Goal: Transaction & Acquisition: Purchase product/service

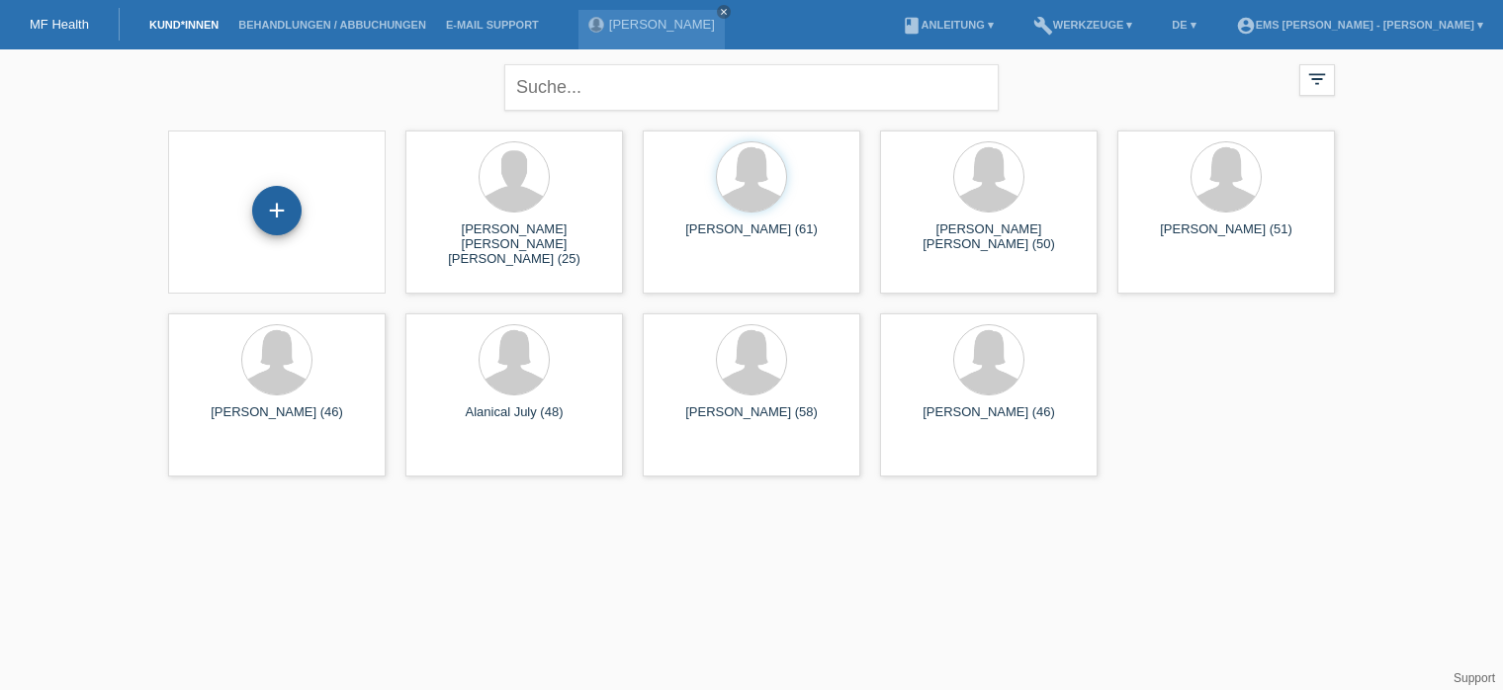
click at [286, 219] on div "+" at bounding box center [276, 210] width 49 height 49
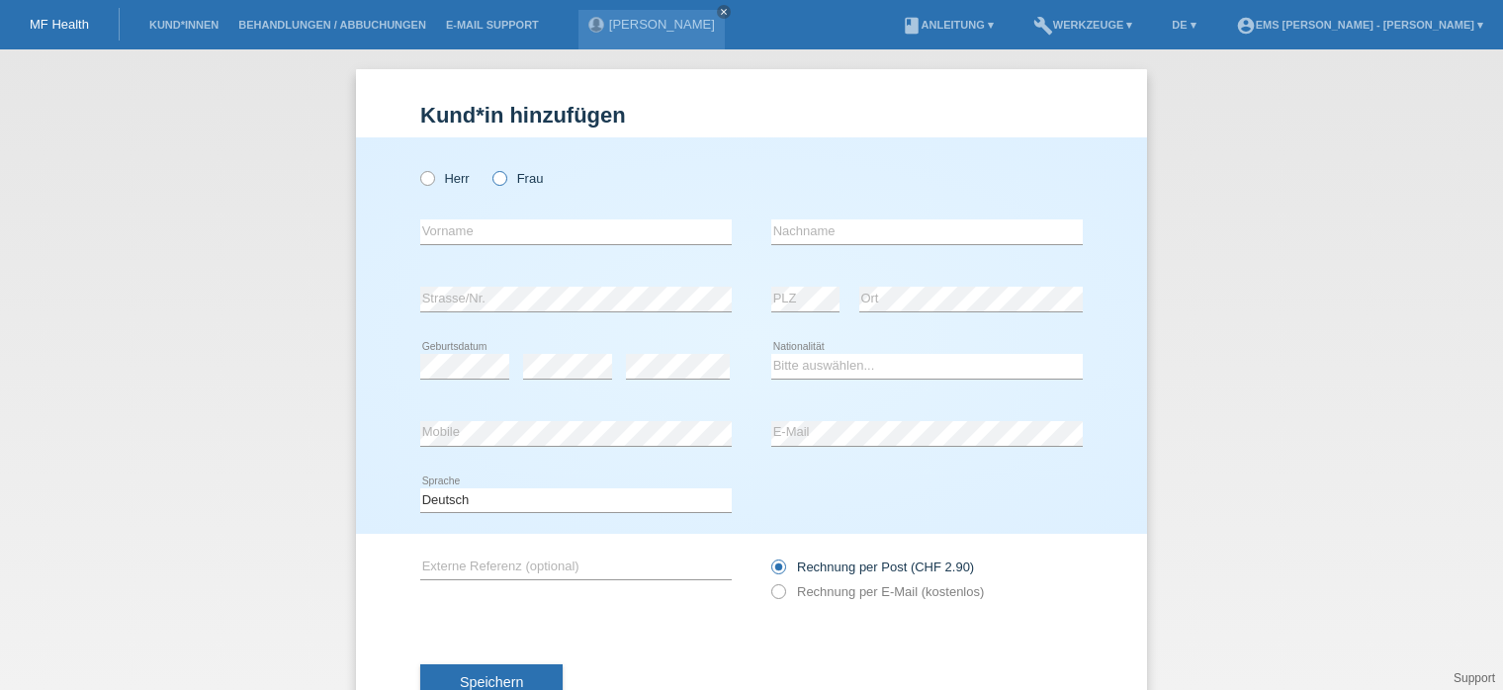
click at [489, 168] on icon at bounding box center [489, 168] width 0 height 0
click at [497, 179] on input "Frau" at bounding box center [498, 177] width 13 height 13
radio input "true"
click at [862, 360] on select "Bitte auswählen... Schweiz Deutschland Liechtenstein Österreich ------------ Af…" at bounding box center [926, 366] width 311 height 24
select select "CH"
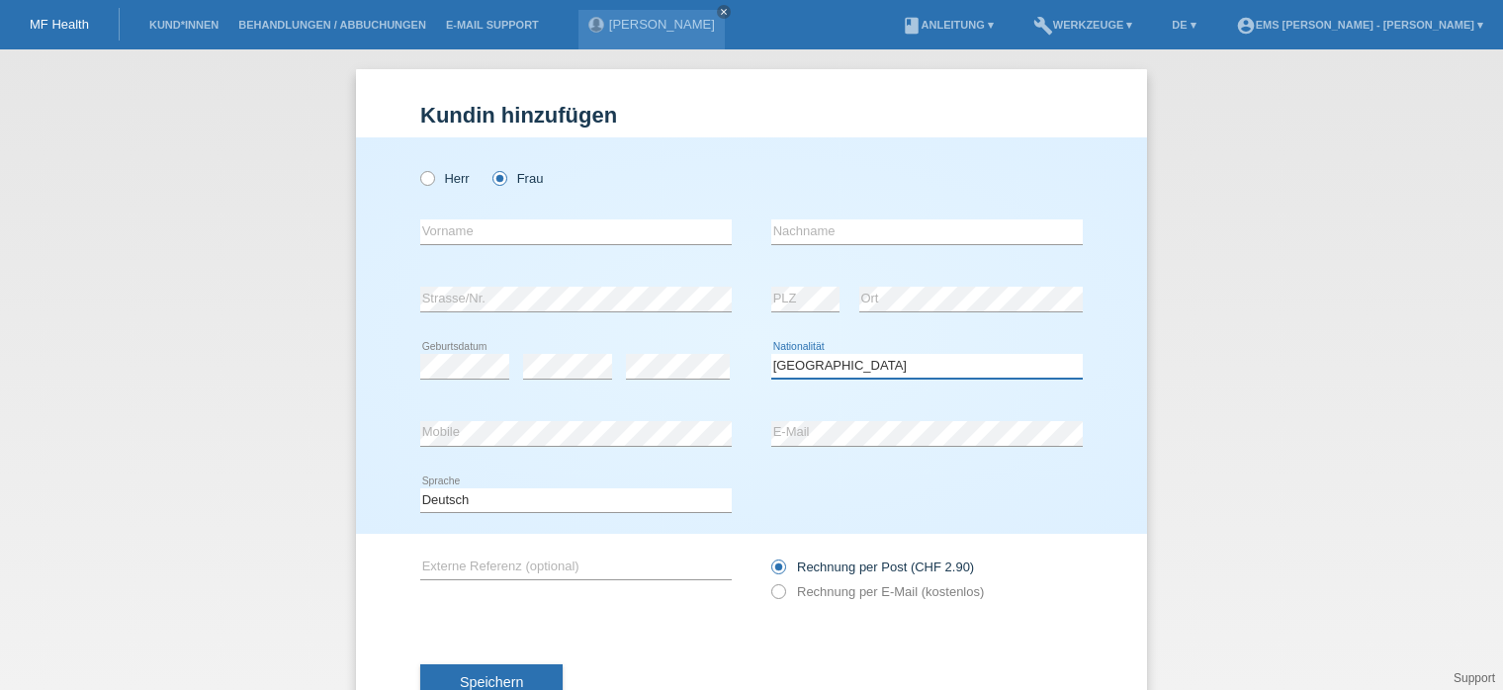
click at [771, 354] on select "Bitte auswählen... Schweiz Deutschland Liechtenstein Österreich ------------ Af…" at bounding box center [926, 366] width 311 height 24
click at [444, 235] on input "text" at bounding box center [575, 232] width 311 height 25
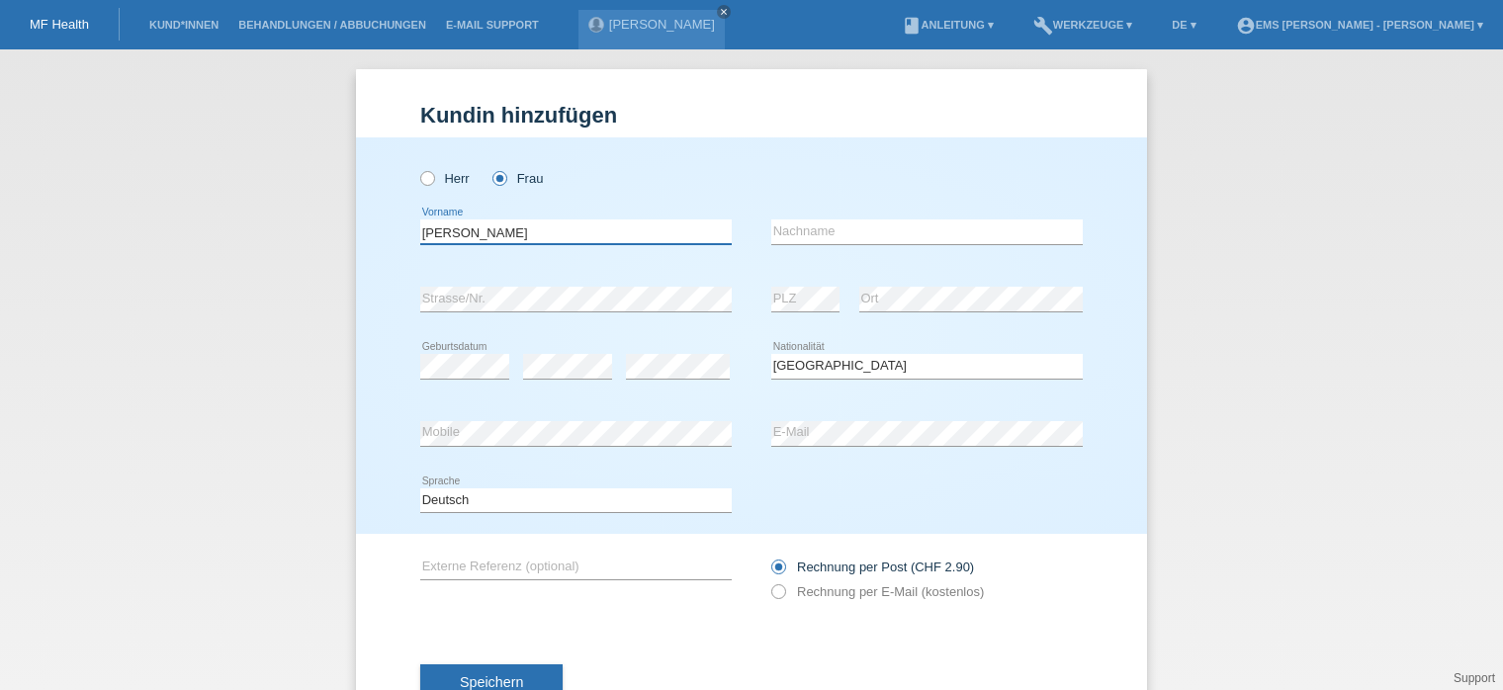
type input "Vilela Barros"
click at [799, 226] on input "text" at bounding box center [926, 232] width 311 height 25
click at [799, 226] on input "Brun" at bounding box center [926, 232] width 311 height 25
type input "Bruna"
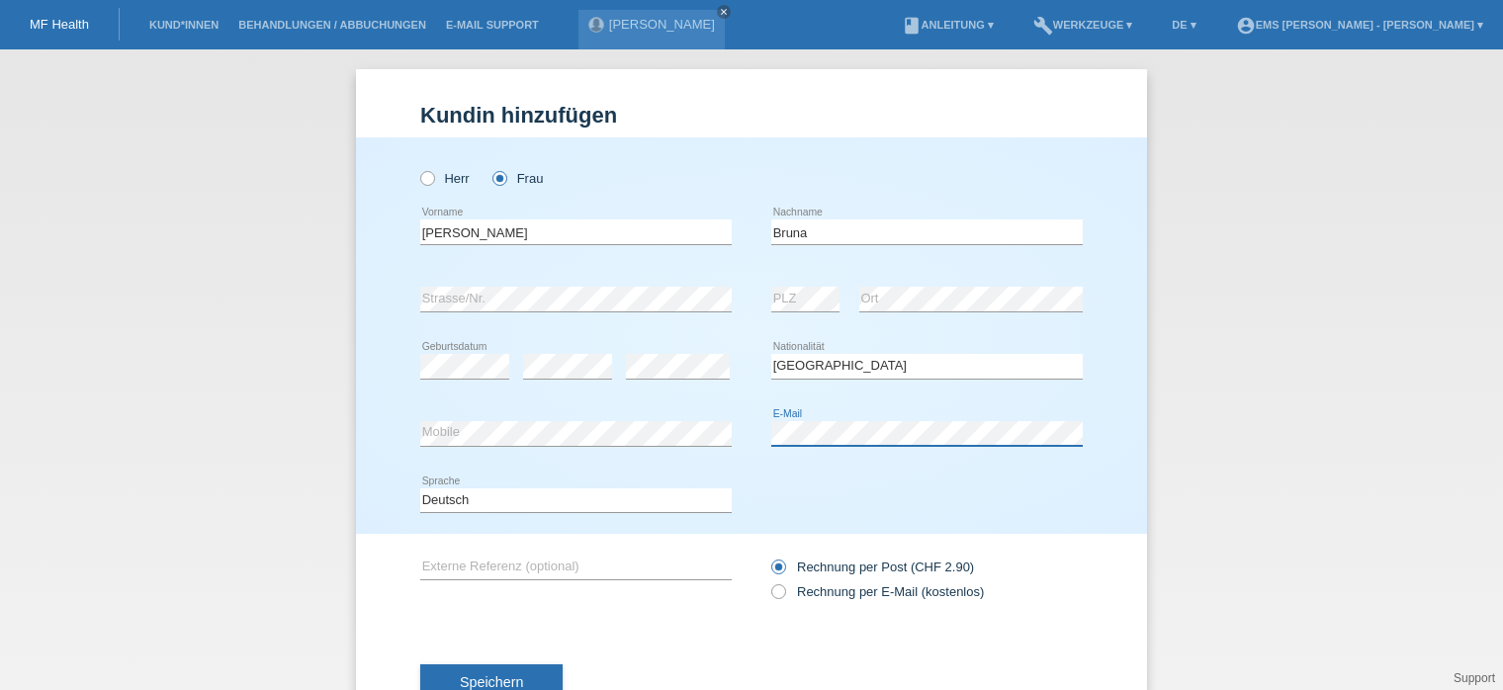
scroll to position [69, 0]
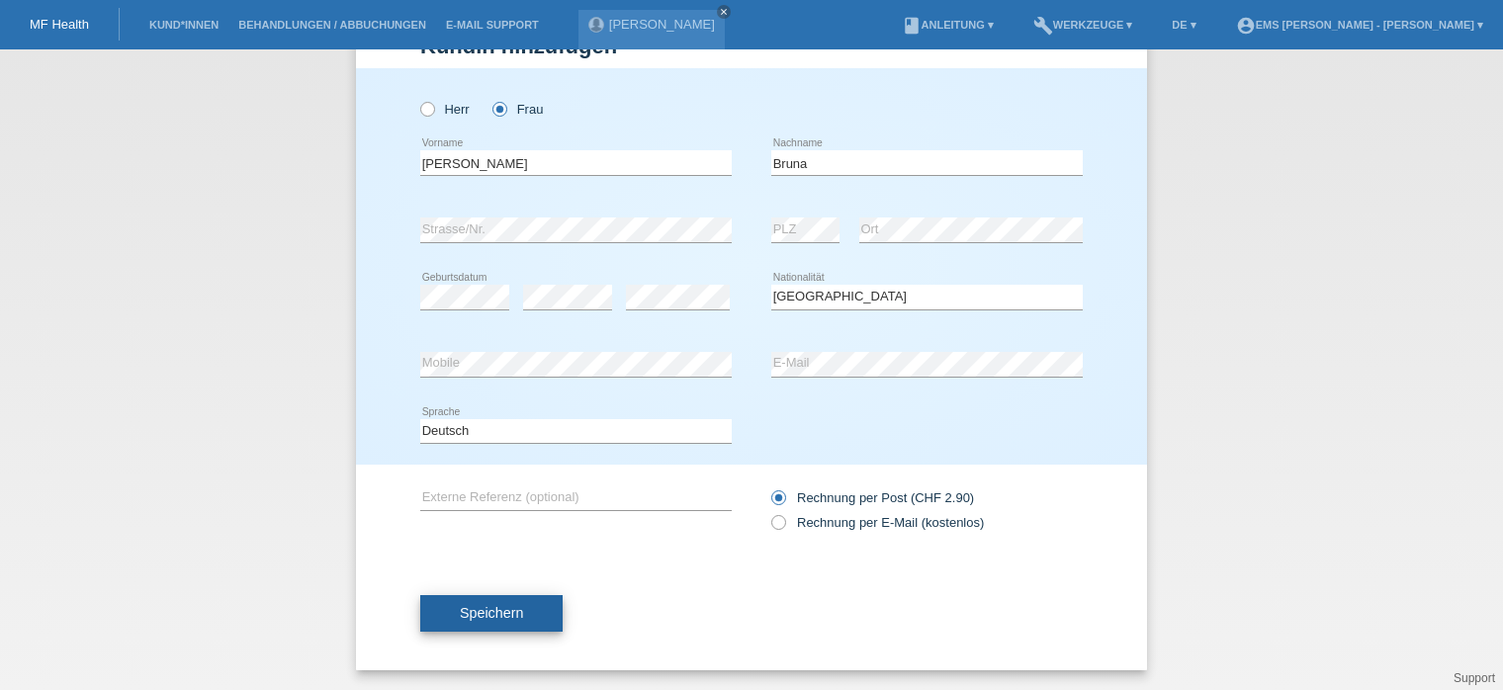
click at [479, 614] on span "Speichern" at bounding box center [491, 613] width 63 height 16
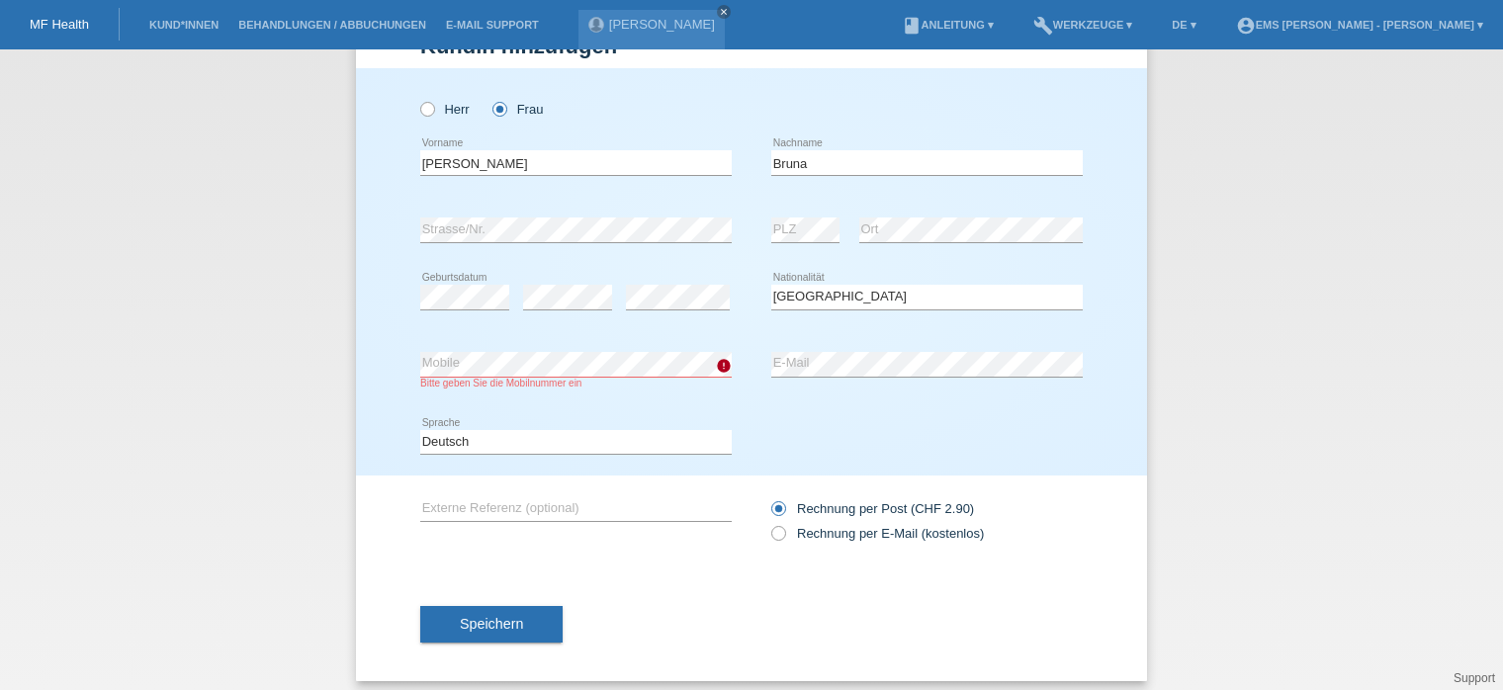
click at [488, 377] on icon at bounding box center [575, 377] width 311 height 1
click at [502, 619] on span "Speichern" at bounding box center [491, 624] width 63 height 16
click at [494, 622] on span "Speichern" at bounding box center [491, 624] width 63 height 16
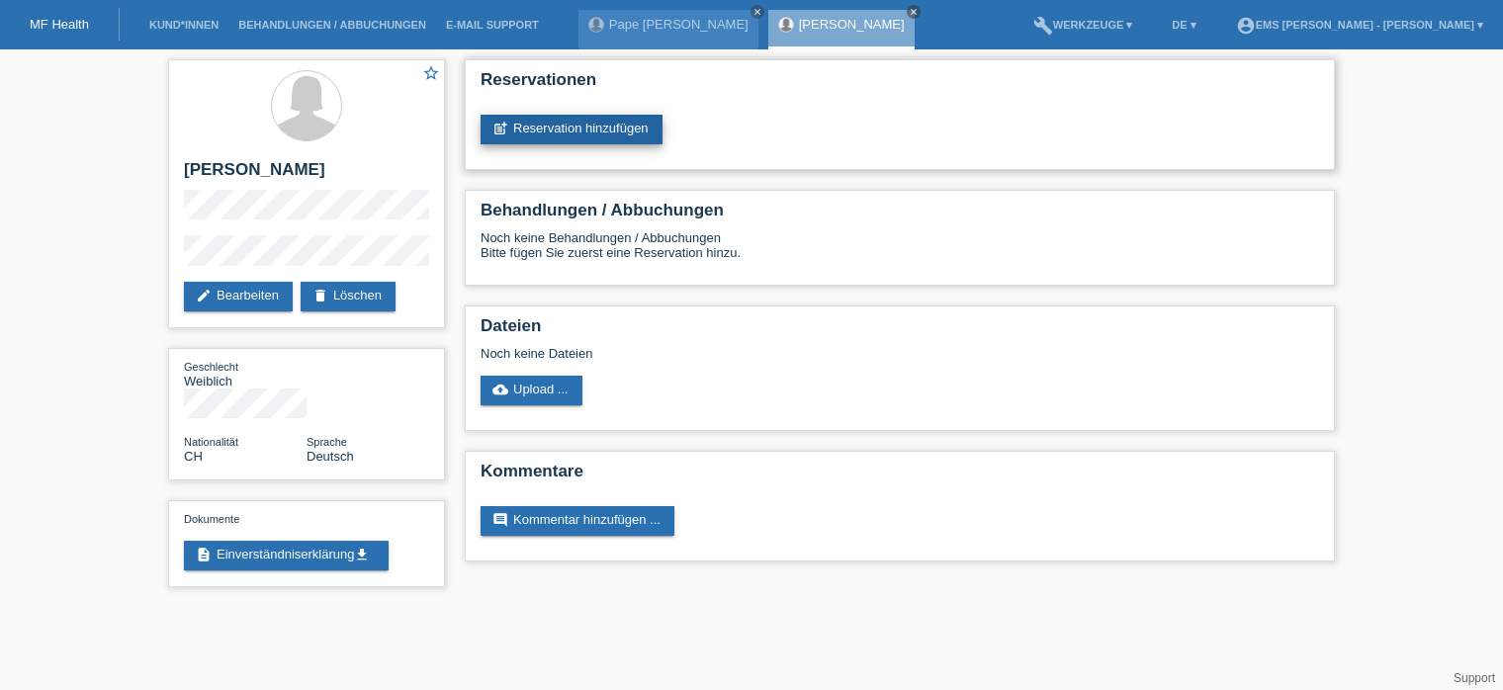
click at [614, 129] on link "post_add Reservation hinzufügen" at bounding box center [572, 130] width 182 height 30
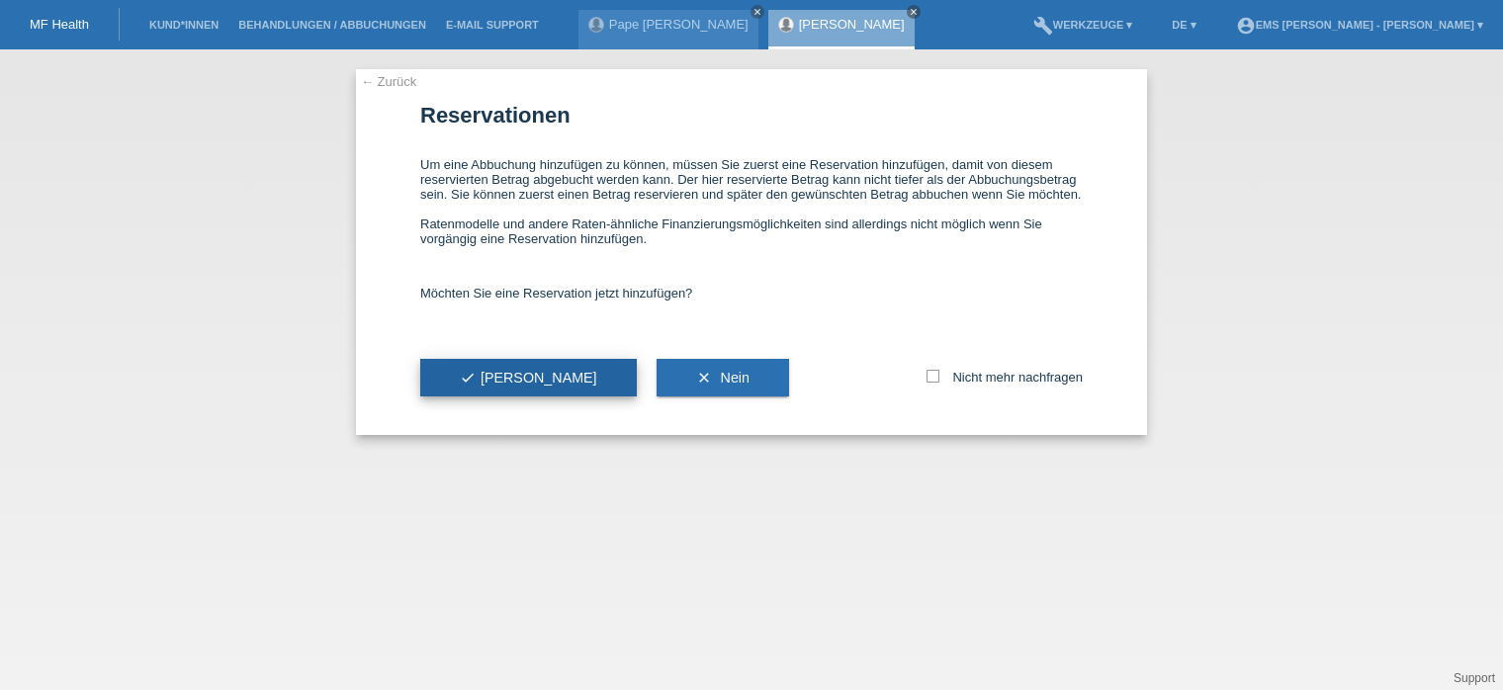
click at [489, 376] on span "check Ja" at bounding box center [528, 378] width 137 height 16
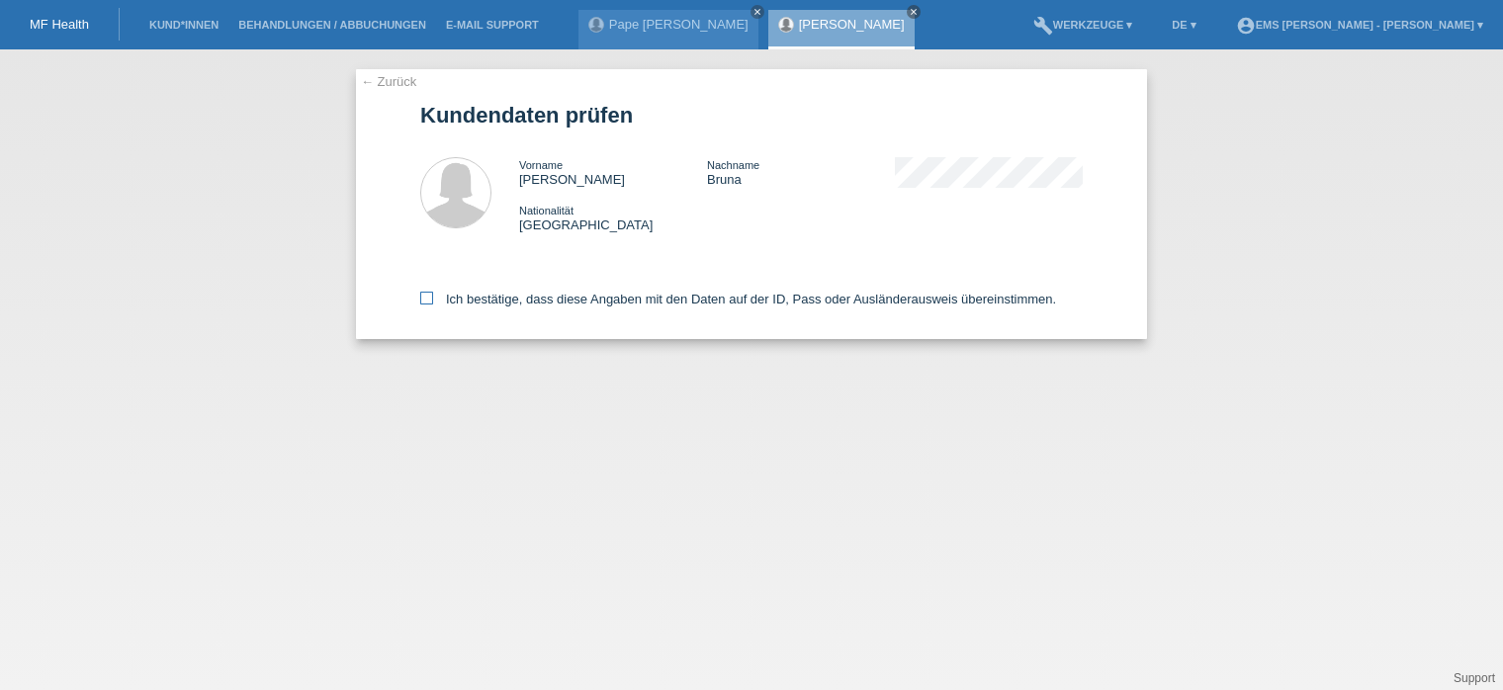
click at [428, 295] on icon at bounding box center [426, 298] width 13 height 13
click at [428, 295] on input "Ich bestätige, dass diese Angaben mit den Daten auf der ID, Pass oder Ausländer…" at bounding box center [426, 298] width 13 height 13
checkbox input "true"
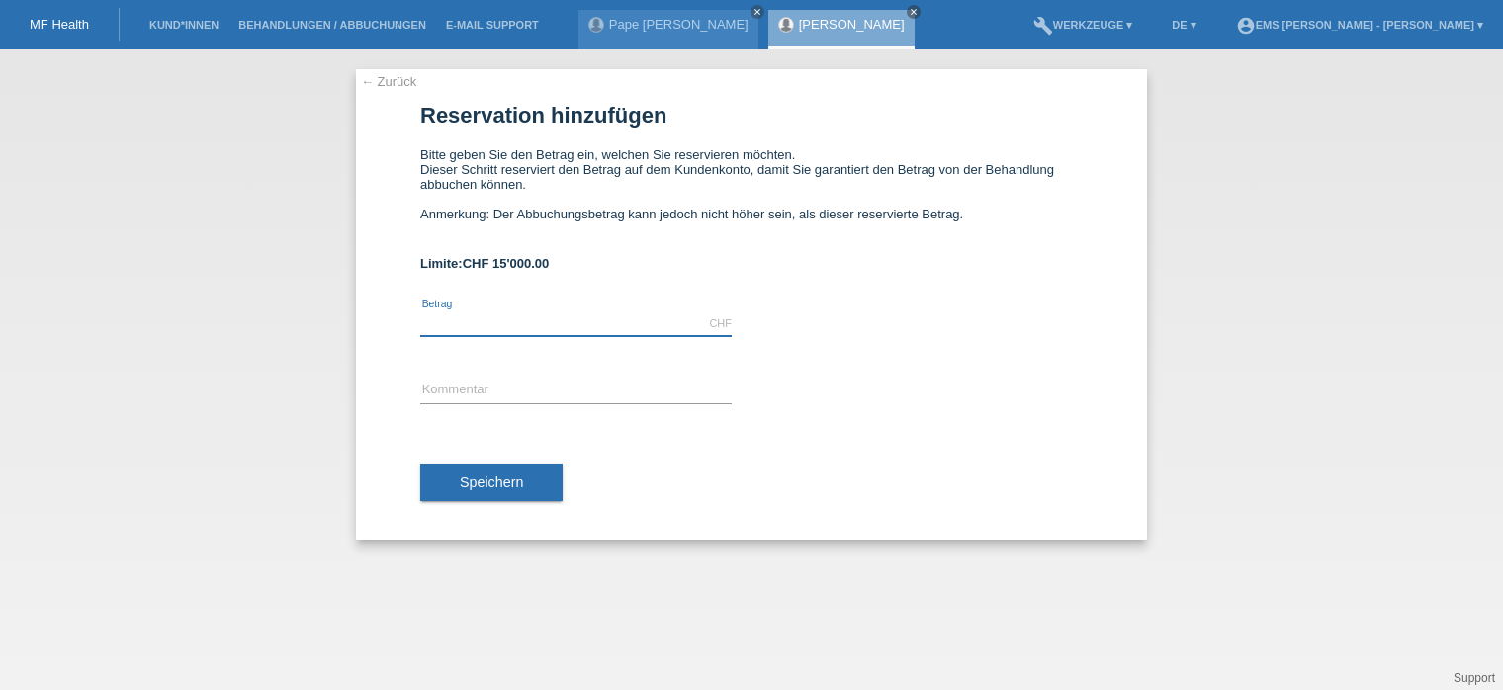
click at [443, 317] on input "text" at bounding box center [575, 323] width 311 height 25
type input "2297.00"
click at [449, 388] on input "text" at bounding box center [575, 391] width 311 height 25
type input "12 Monate"
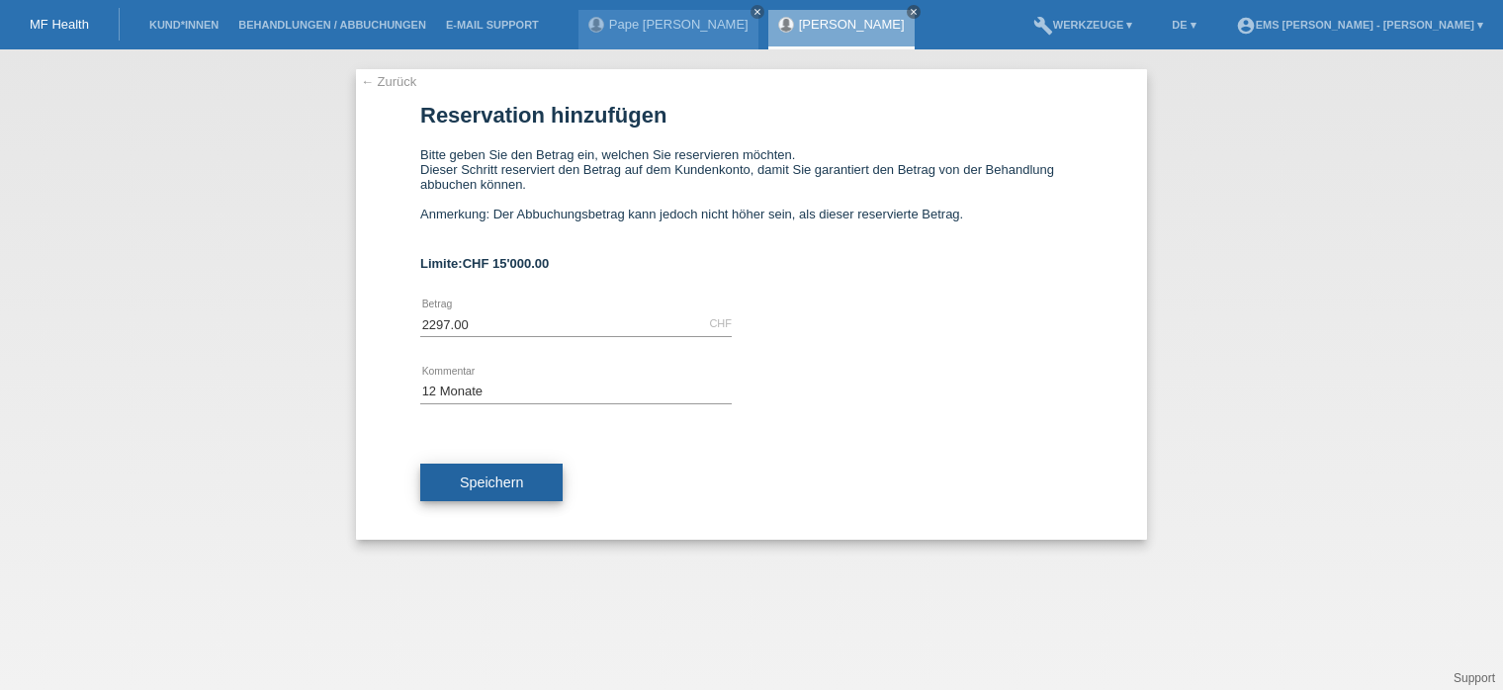
click at [503, 487] on span "Speichern" at bounding box center [491, 483] width 63 height 16
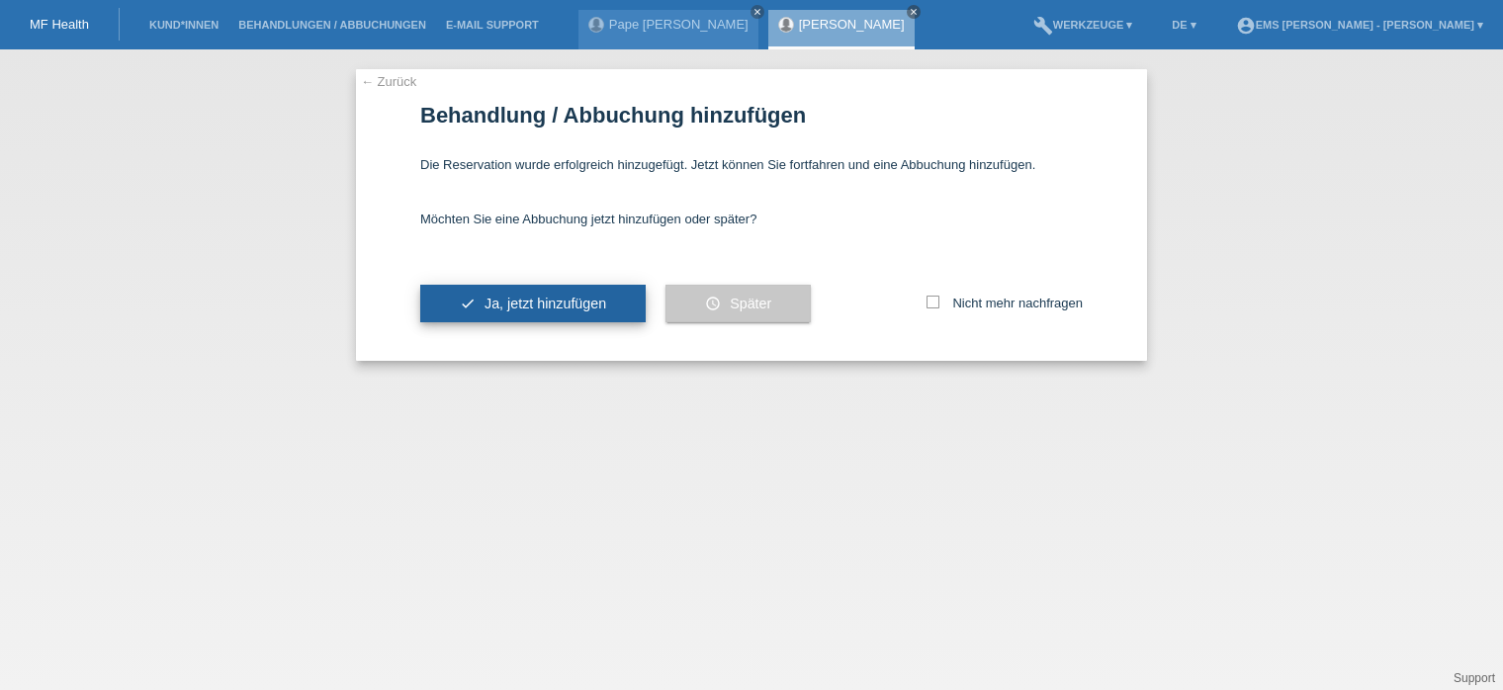
click at [558, 302] on span "Ja, jetzt hinzufügen" at bounding box center [545, 304] width 122 height 16
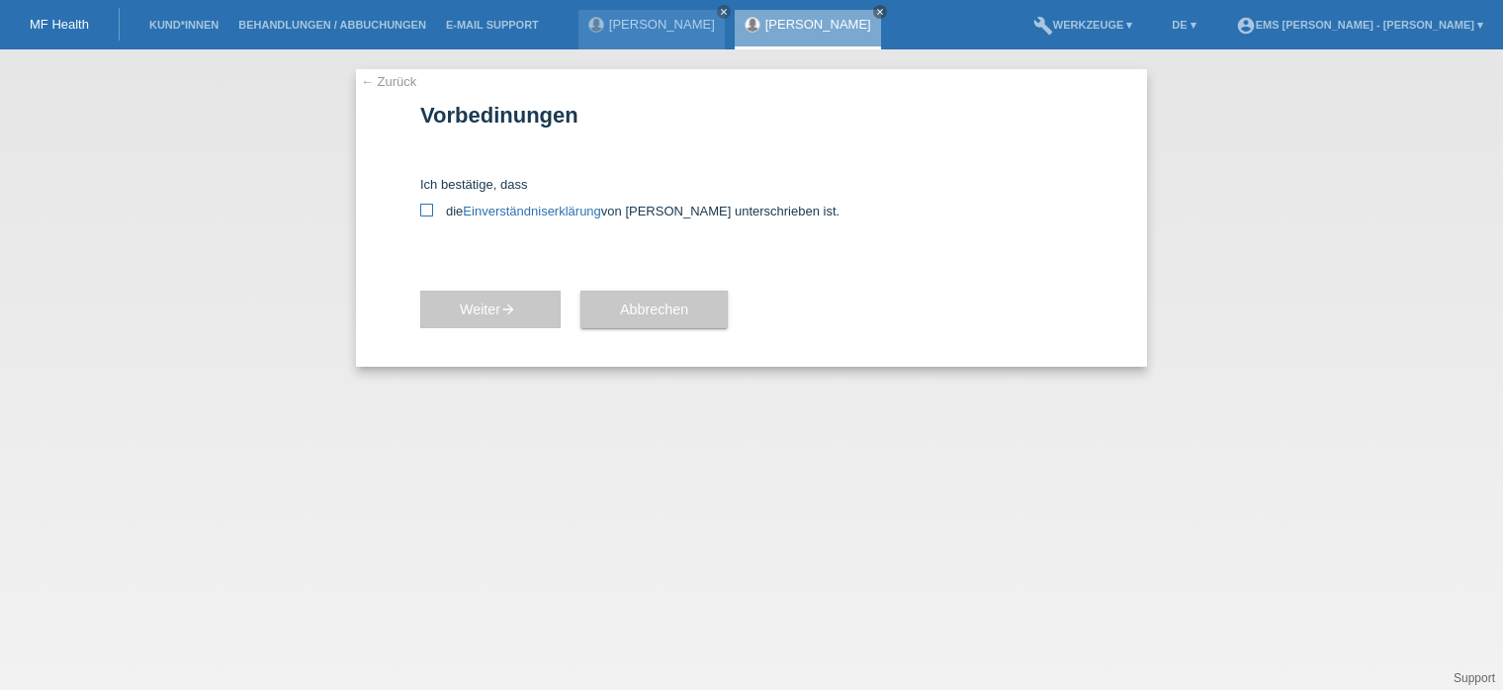
click at [425, 209] on icon at bounding box center [426, 210] width 13 height 13
click at [425, 209] on input "die Einverständniserklärung von der Kundin unterschrieben ist." at bounding box center [426, 210] width 13 height 13
checkbox input "true"
click at [482, 308] on span "Weiter arrow_forward" at bounding box center [490, 310] width 61 height 16
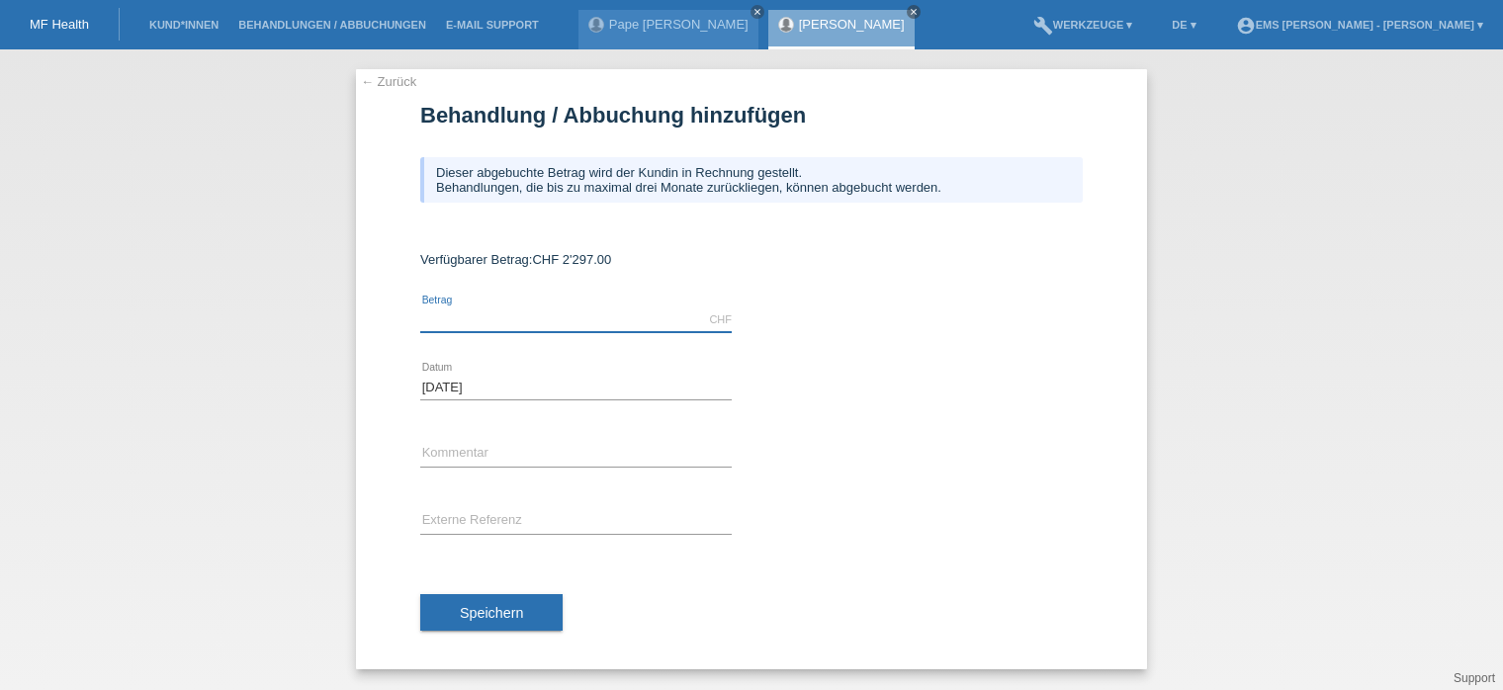
click at [448, 326] on input "text" at bounding box center [575, 320] width 311 height 25
type input "2297.00"
click at [505, 617] on span "Speichern" at bounding box center [491, 613] width 63 height 16
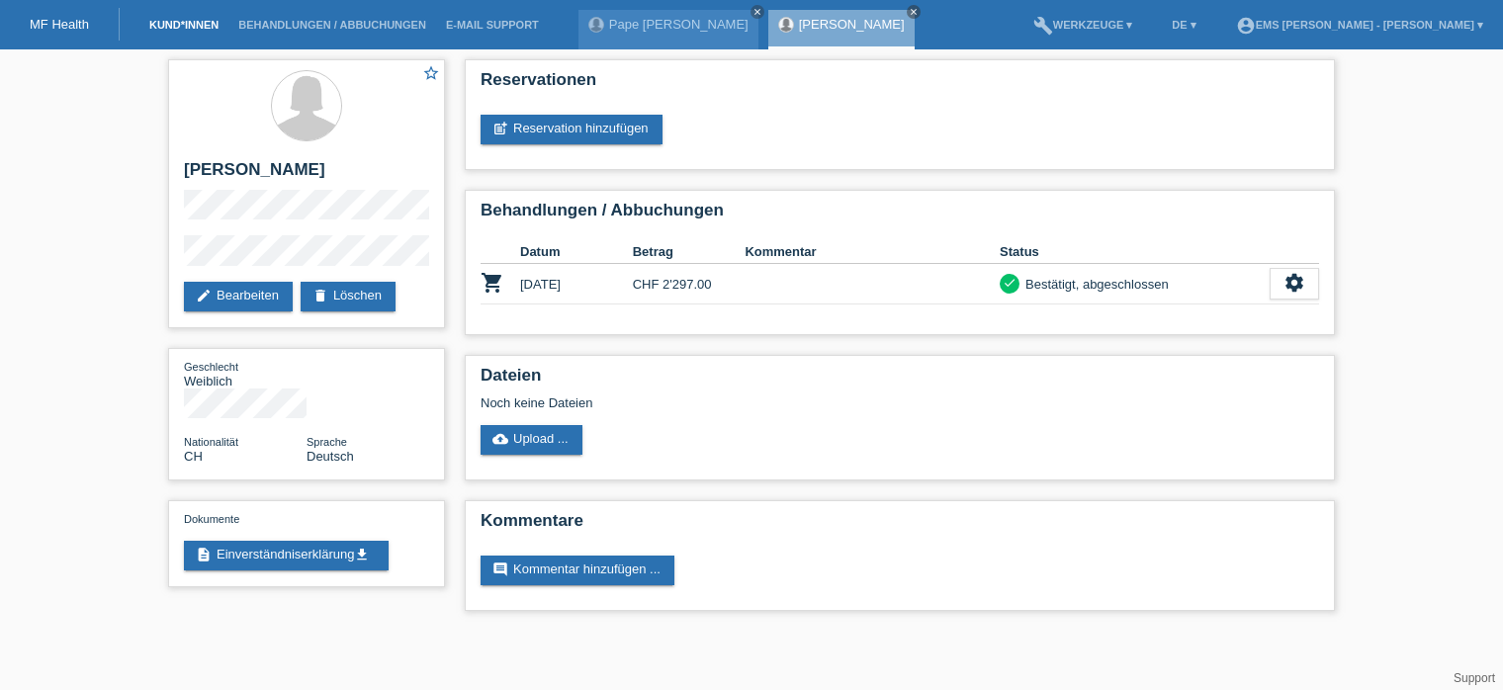
click at [190, 29] on link "Kund*innen" at bounding box center [183, 25] width 89 height 12
